Goal: Transaction & Acquisition: Download file/media

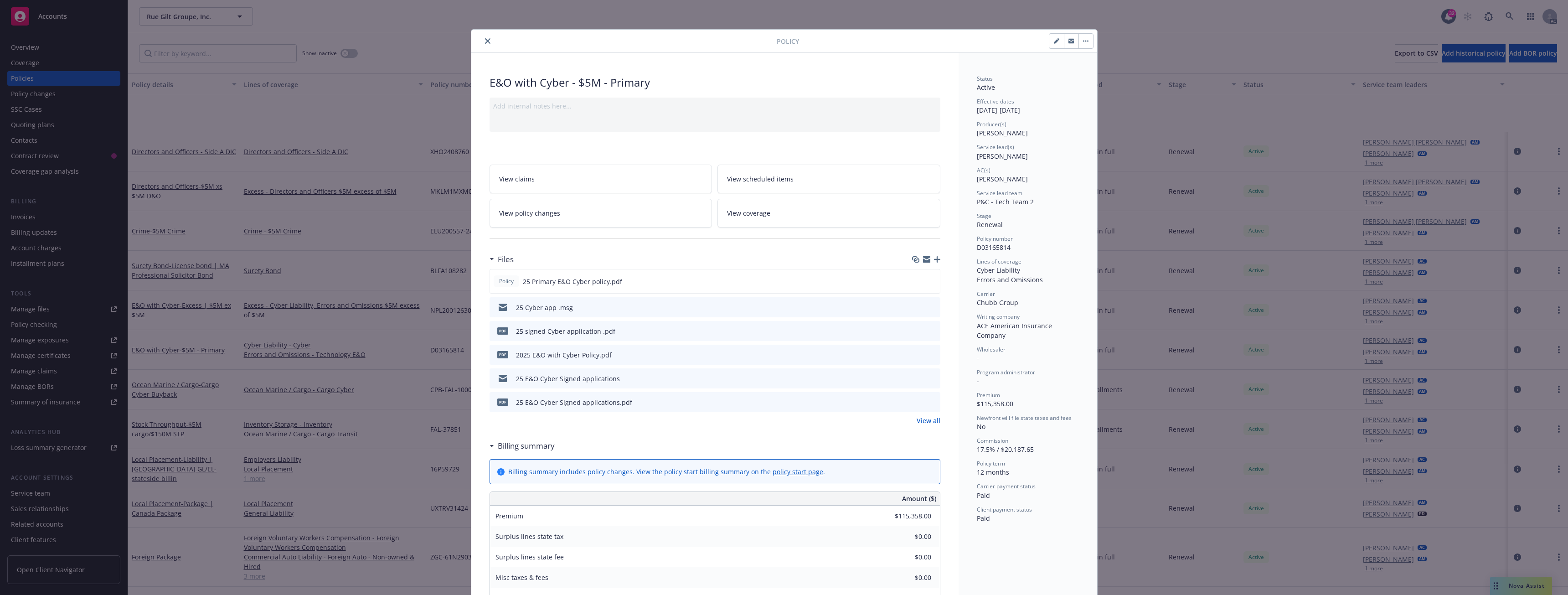
scroll to position [80, 0]
click at [482, 41] on button "close" at bounding box center [488, 41] width 11 height 11
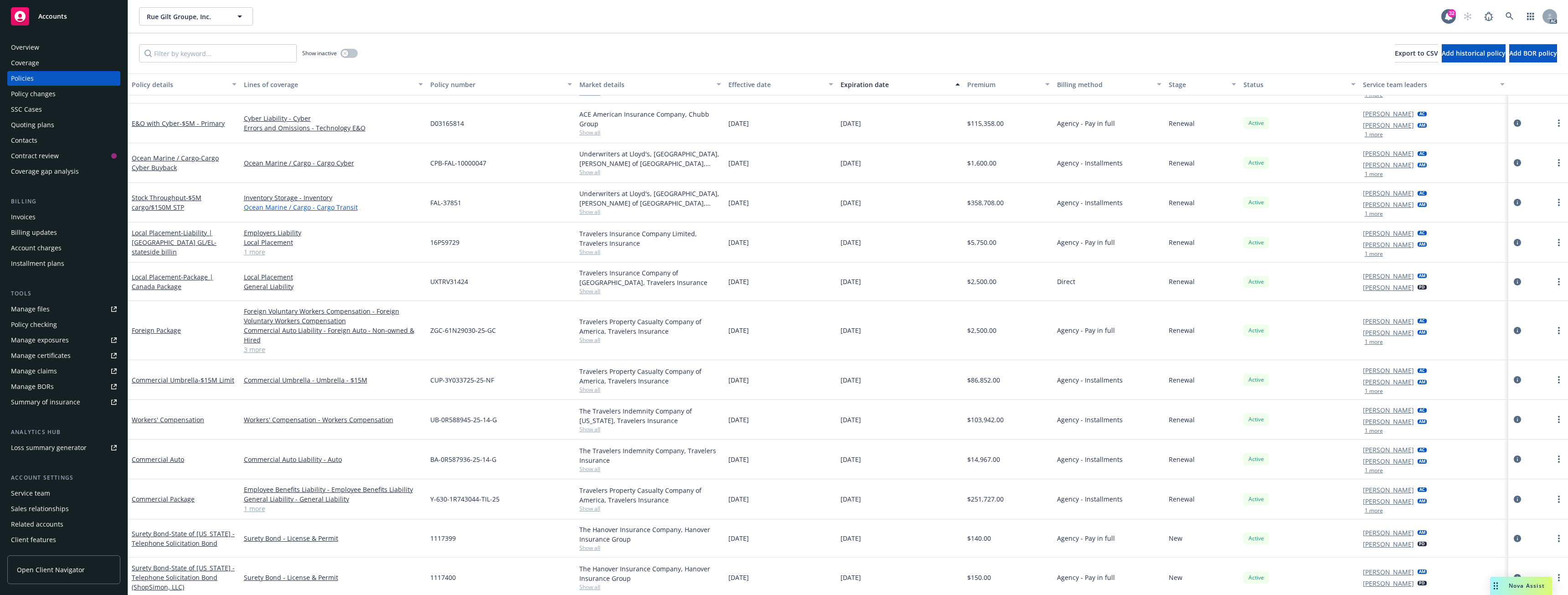
scroll to position [217, 0]
click at [170, 500] on link "Commercial Package" at bounding box center [163, 499] width 63 height 9
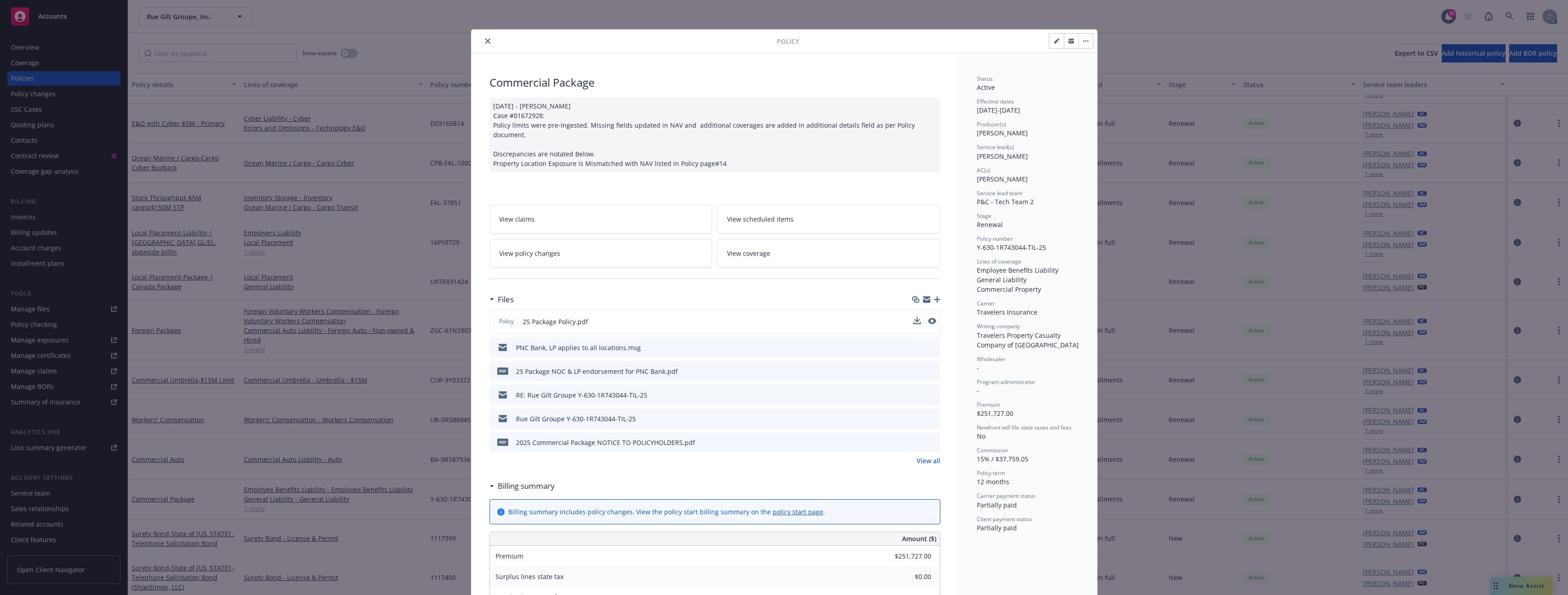
click at [909, 311] on div "Policy 25 Package Policy.pdf" at bounding box center [715, 322] width 451 height 24
click at [912, 317] on icon "download file" at bounding box center [916, 321] width 7 height 7
click at [484, 37] on button "close" at bounding box center [488, 41] width 11 height 11
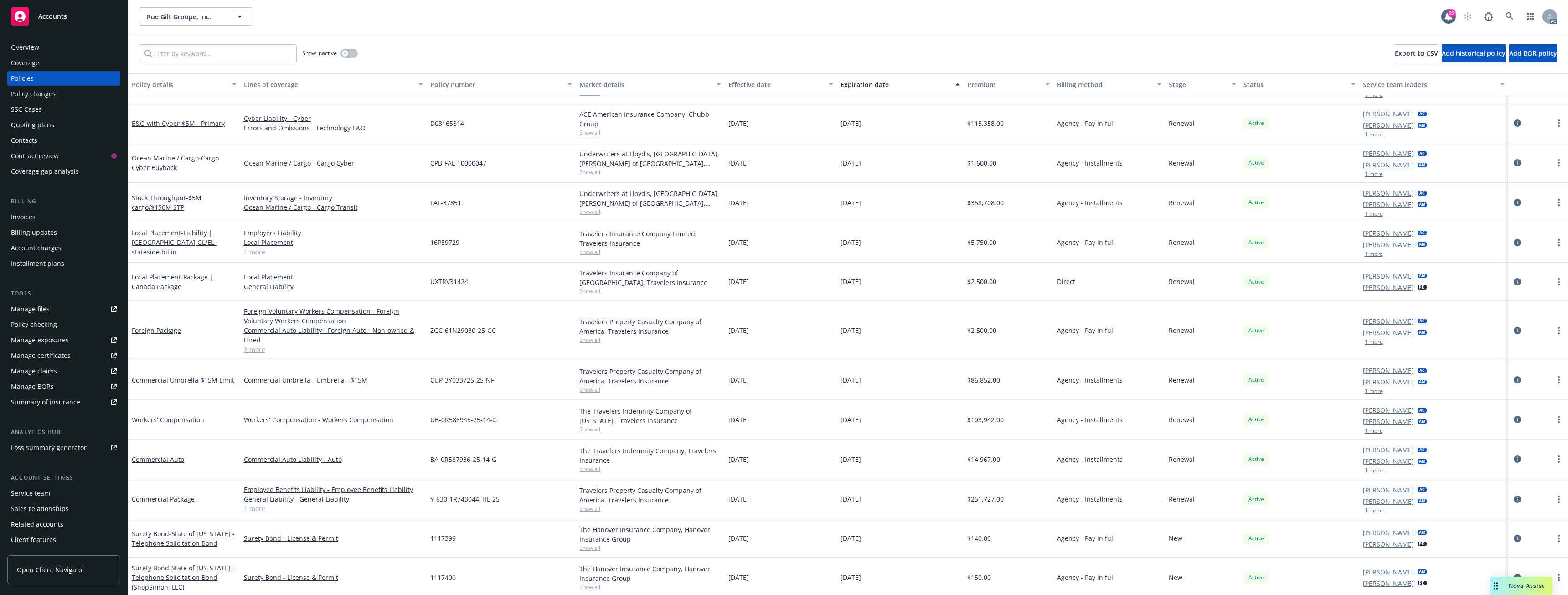
scroll to position [217, 0]
